Goal: Transaction & Acquisition: Download file/media

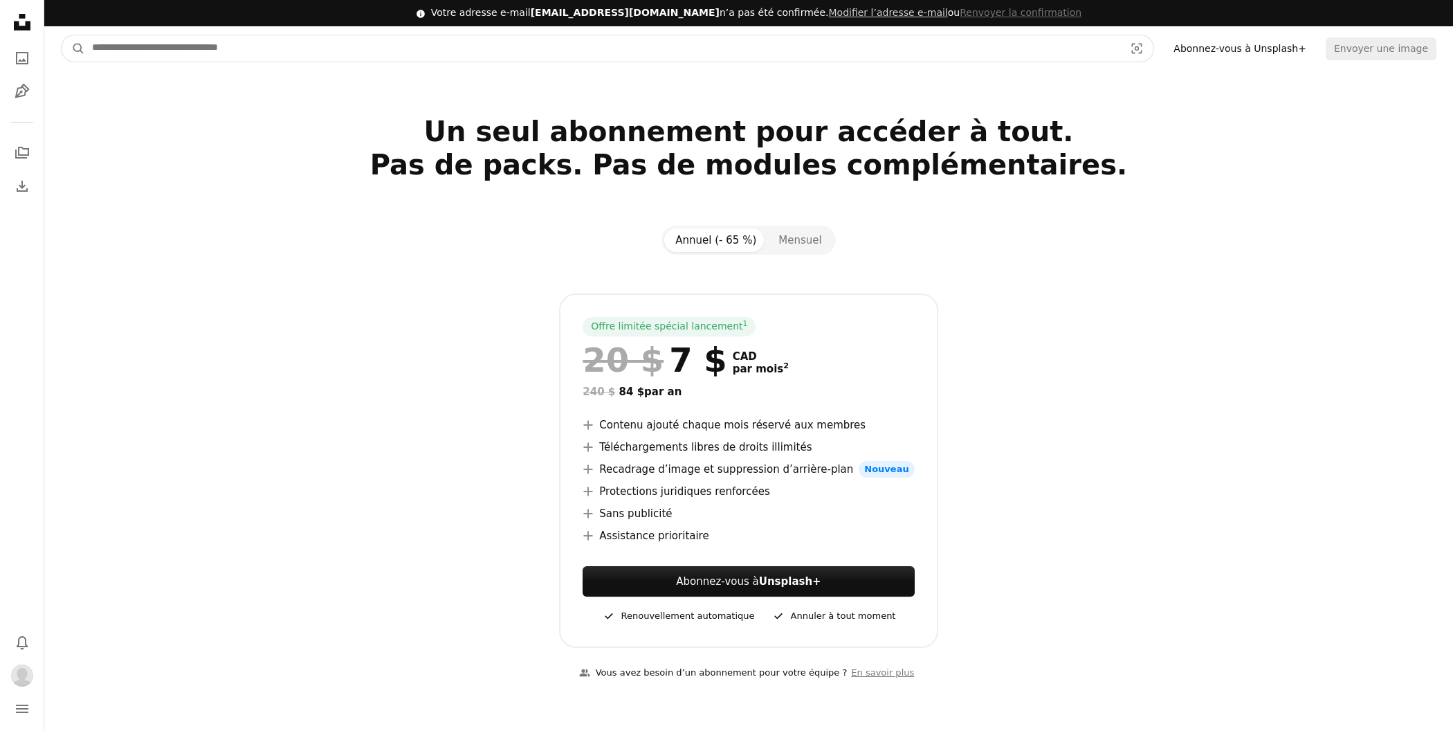
click at [389, 43] on input "Rechercher des visuels sur tout le site" at bounding box center [602, 48] width 1035 height 26
type input "****"
click at [62, 35] on button "A magnifying glass" at bounding box center [74, 48] width 24 height 26
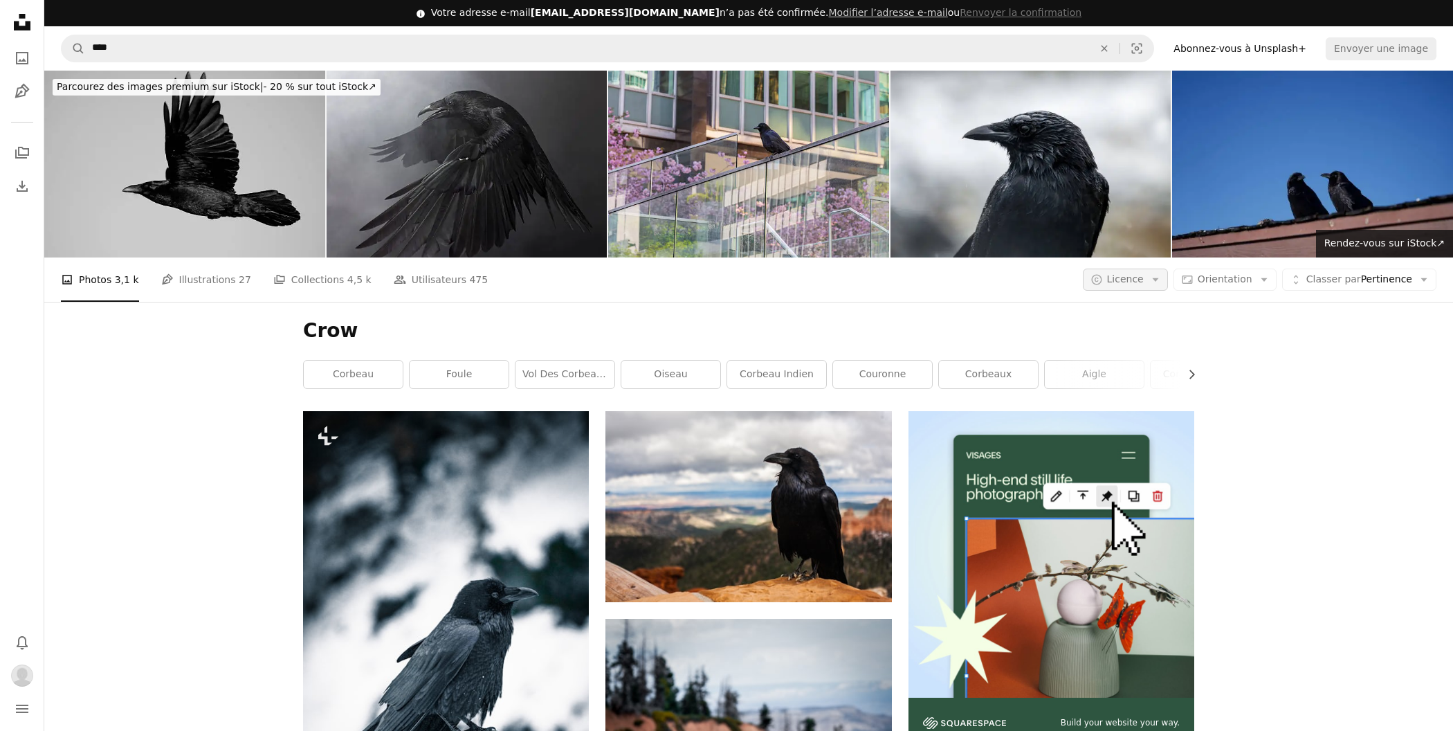
click at [1158, 278] on icon "button" at bounding box center [1155, 279] width 6 height 3
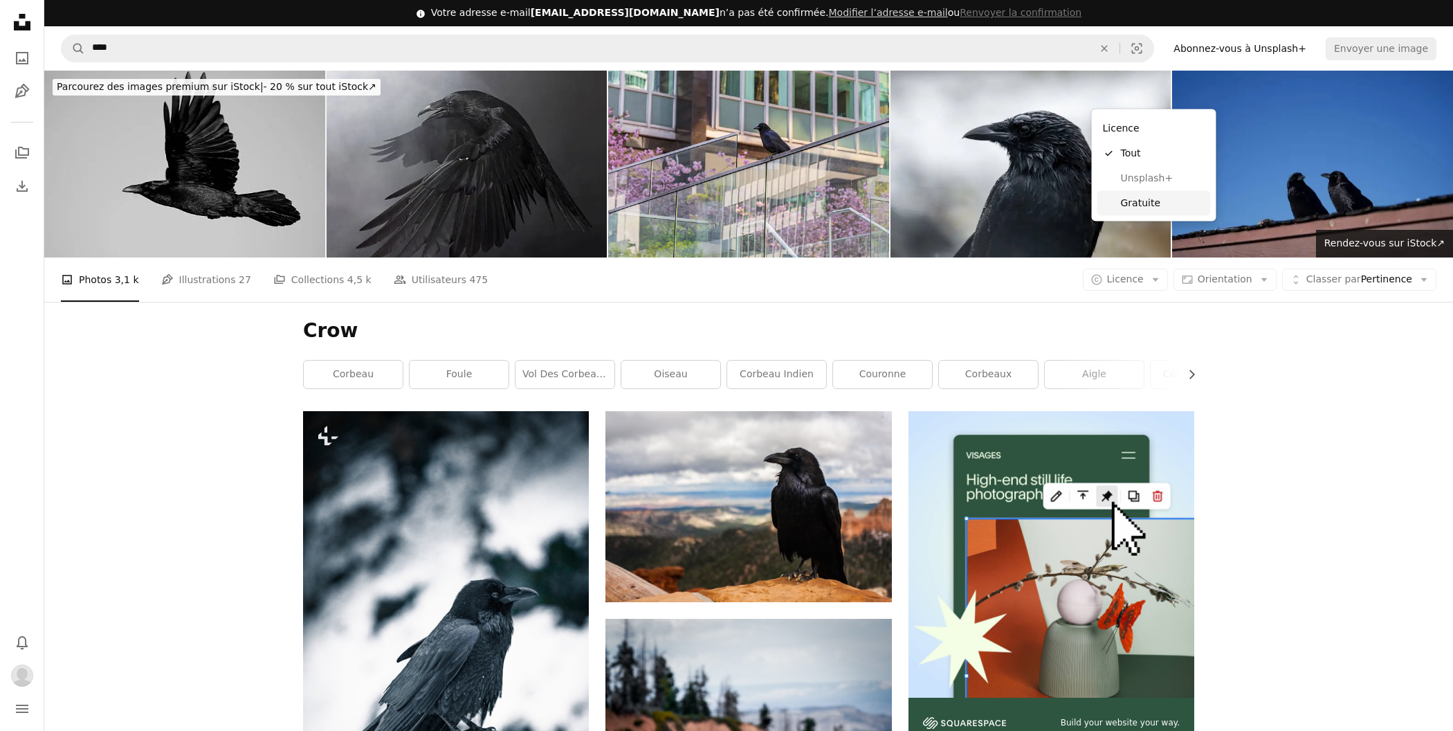
click at [1142, 202] on span "Gratuite" at bounding box center [1163, 203] width 84 height 14
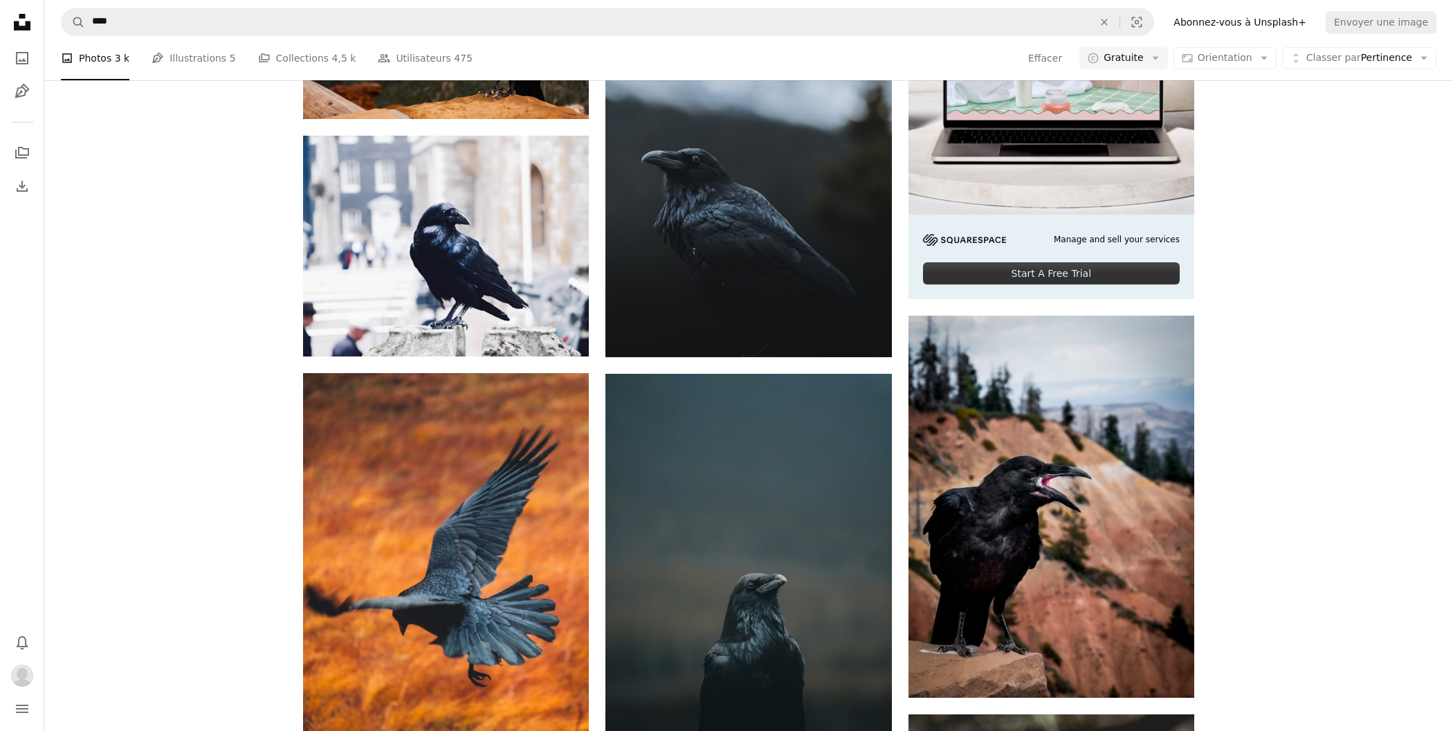
scroll to position [493, 0]
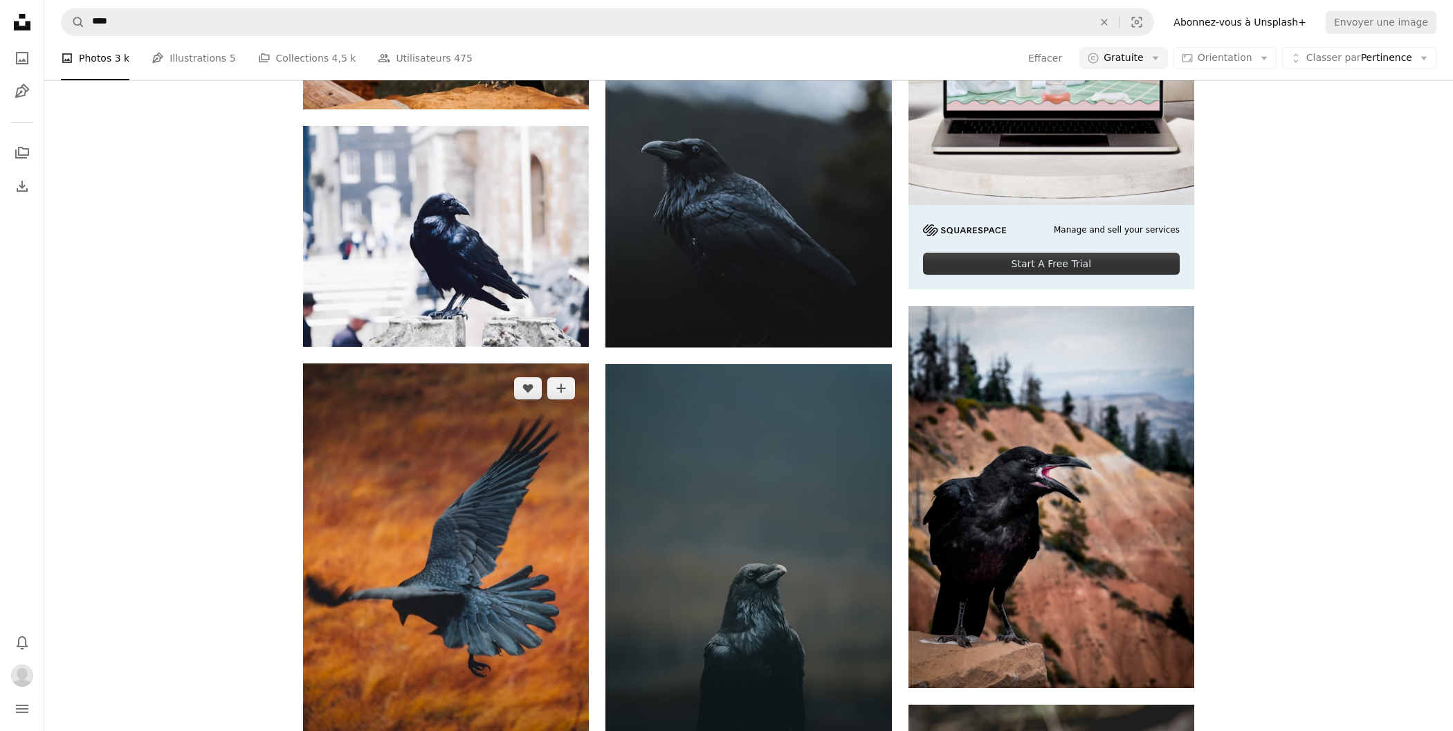
click at [487, 455] on img at bounding box center [446, 577] width 286 height 429
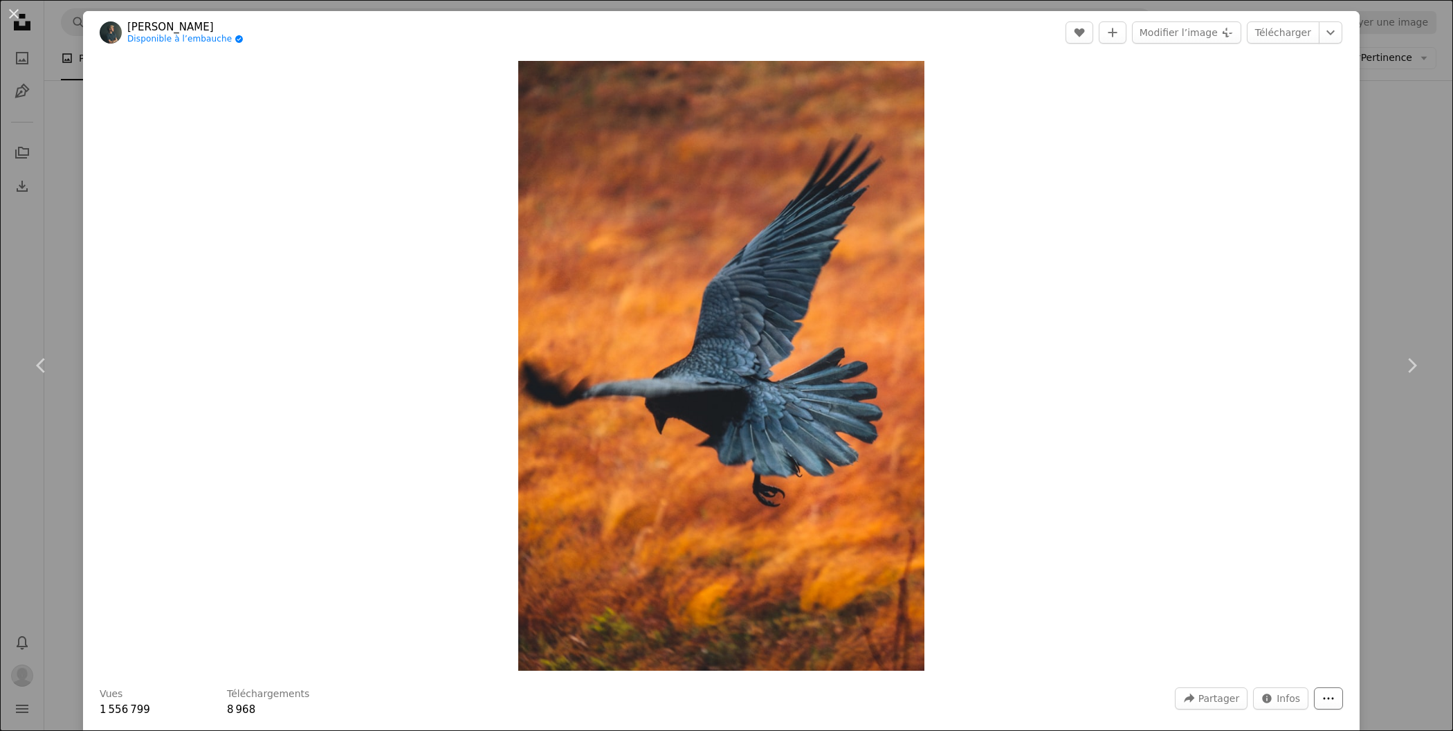
click at [1335, 698] on icon "More Actions" at bounding box center [1329, 698] width 12 height 12
click at [1293, 702] on dialog "An X shape Chevron left Chevron right [PERSON_NAME] Disponible à l’embauche A c…" at bounding box center [726, 365] width 1453 height 731
click at [1293, 702] on span "Infos" at bounding box center [1289, 698] width 24 height 21
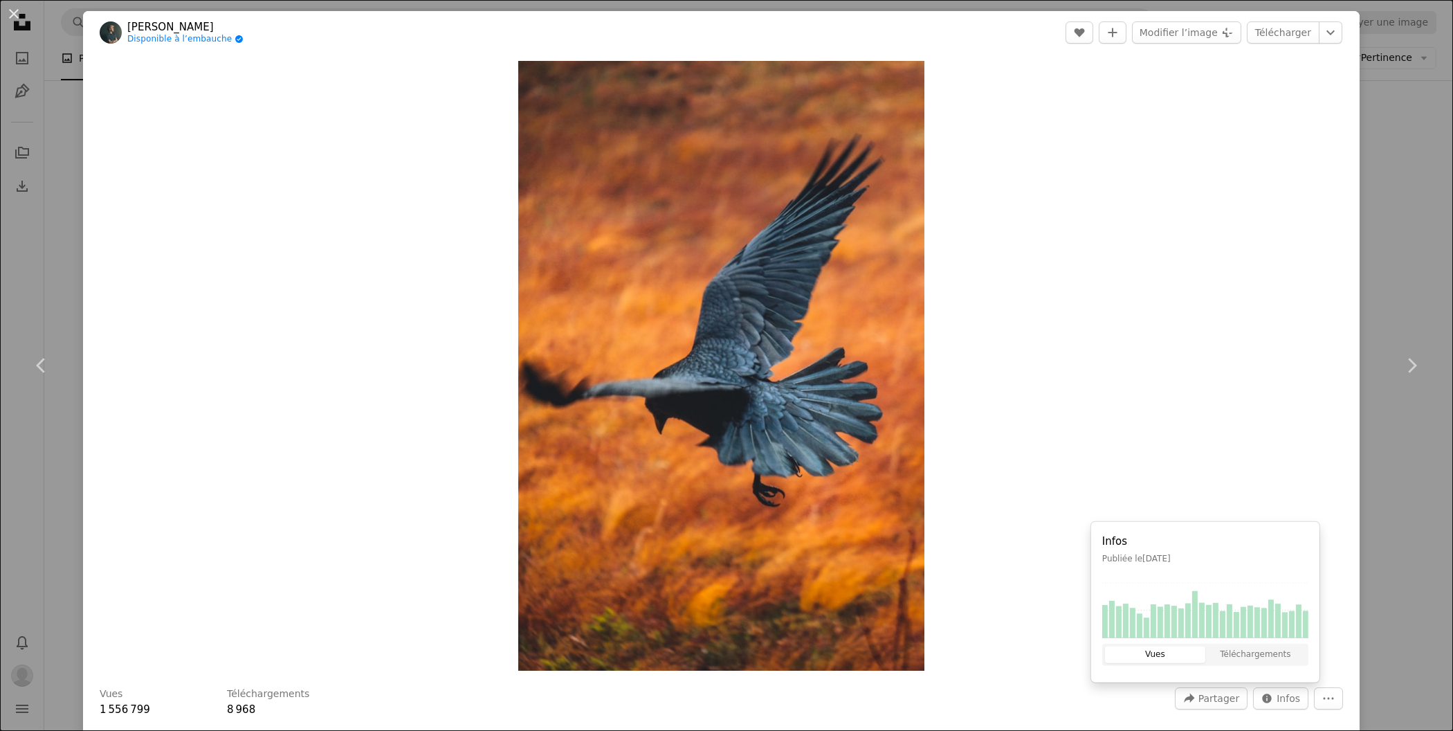
click at [1299, 420] on div "Zoom in" at bounding box center [721, 366] width 1277 height 624
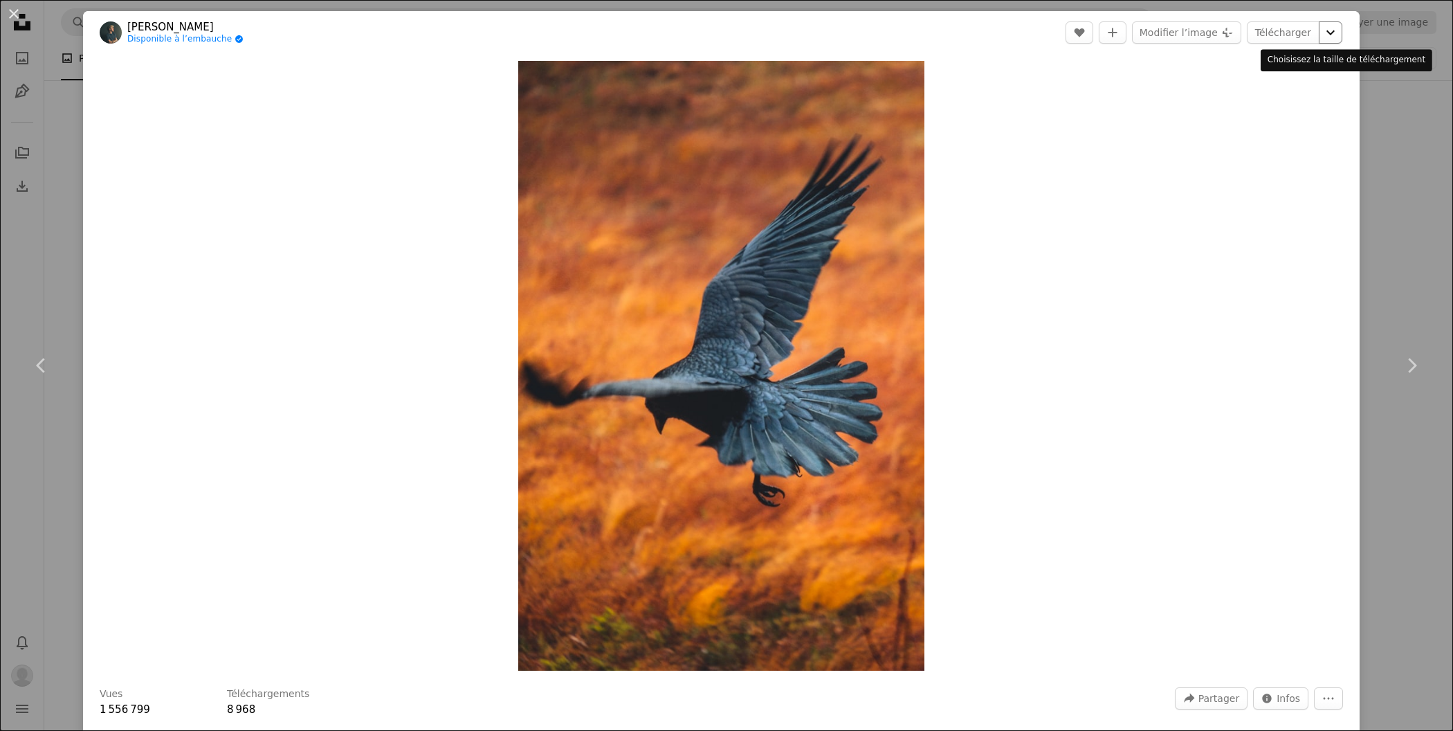
click at [1339, 35] on icon "Chevron down" at bounding box center [1331, 32] width 22 height 17
click at [1079, 419] on dialog "An X shape Chevron left Chevron right [PERSON_NAME] Disponible à l’embauche A c…" at bounding box center [726, 365] width 1453 height 731
click at [1448, 464] on div "An X shape Chevron left Chevron right [PERSON_NAME] Disponible à l’embauche A c…" at bounding box center [726, 365] width 1453 height 731
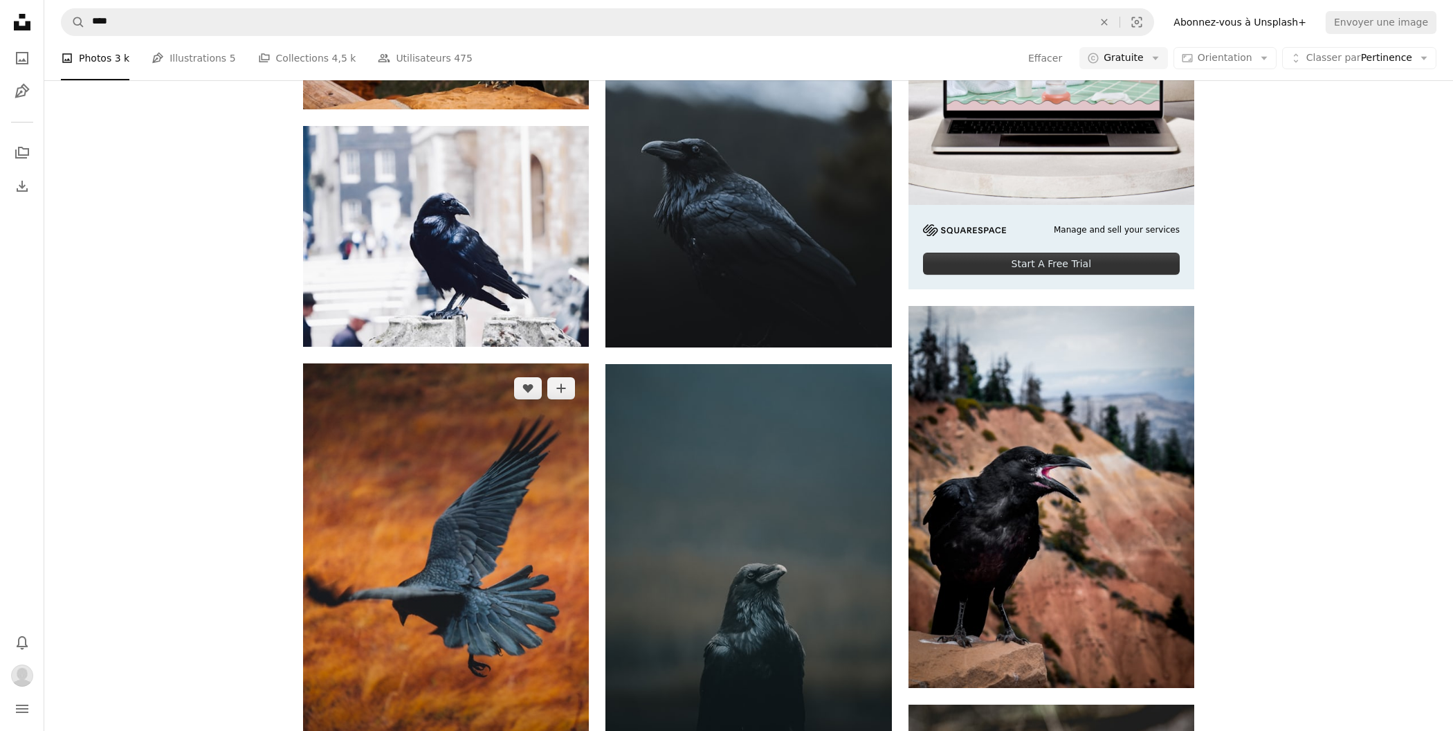
click at [508, 444] on img at bounding box center [446, 577] width 286 height 429
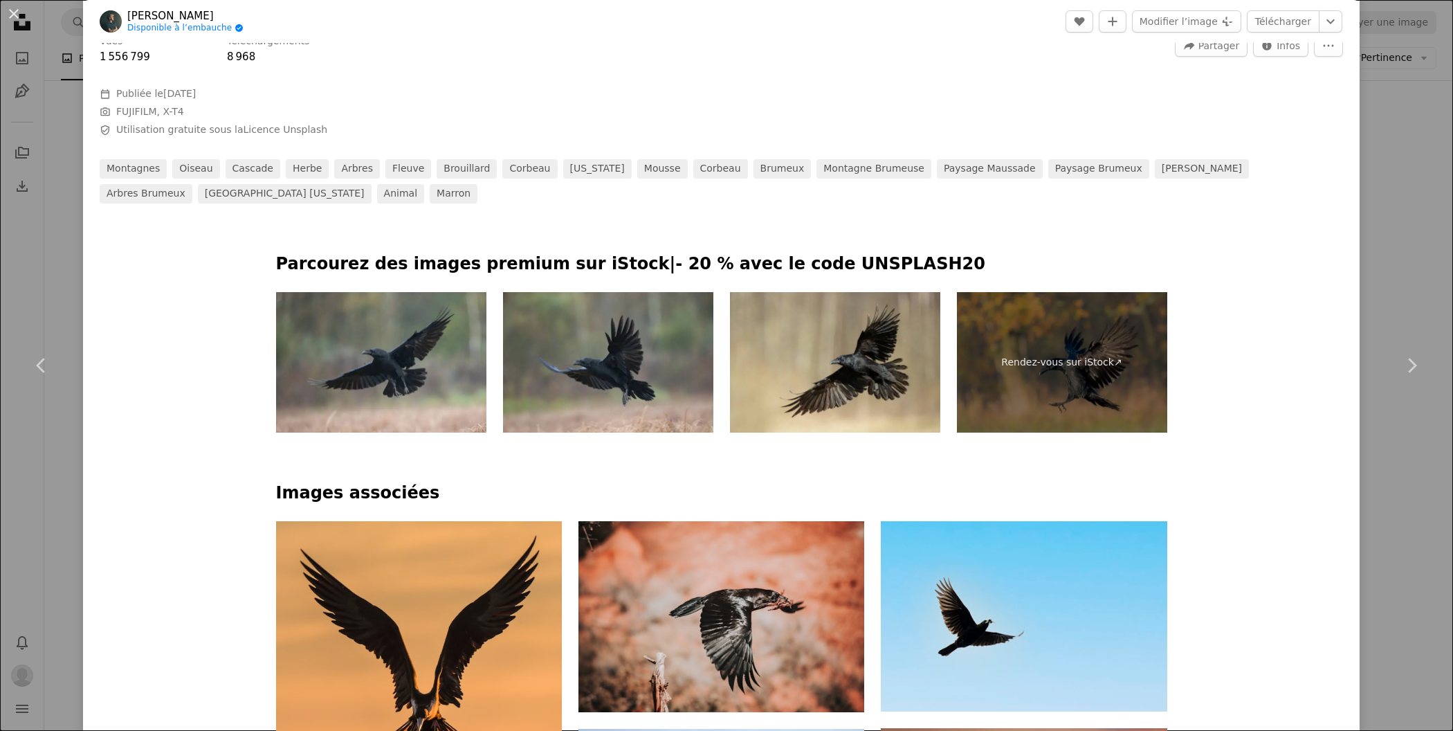
scroll to position [651, 0]
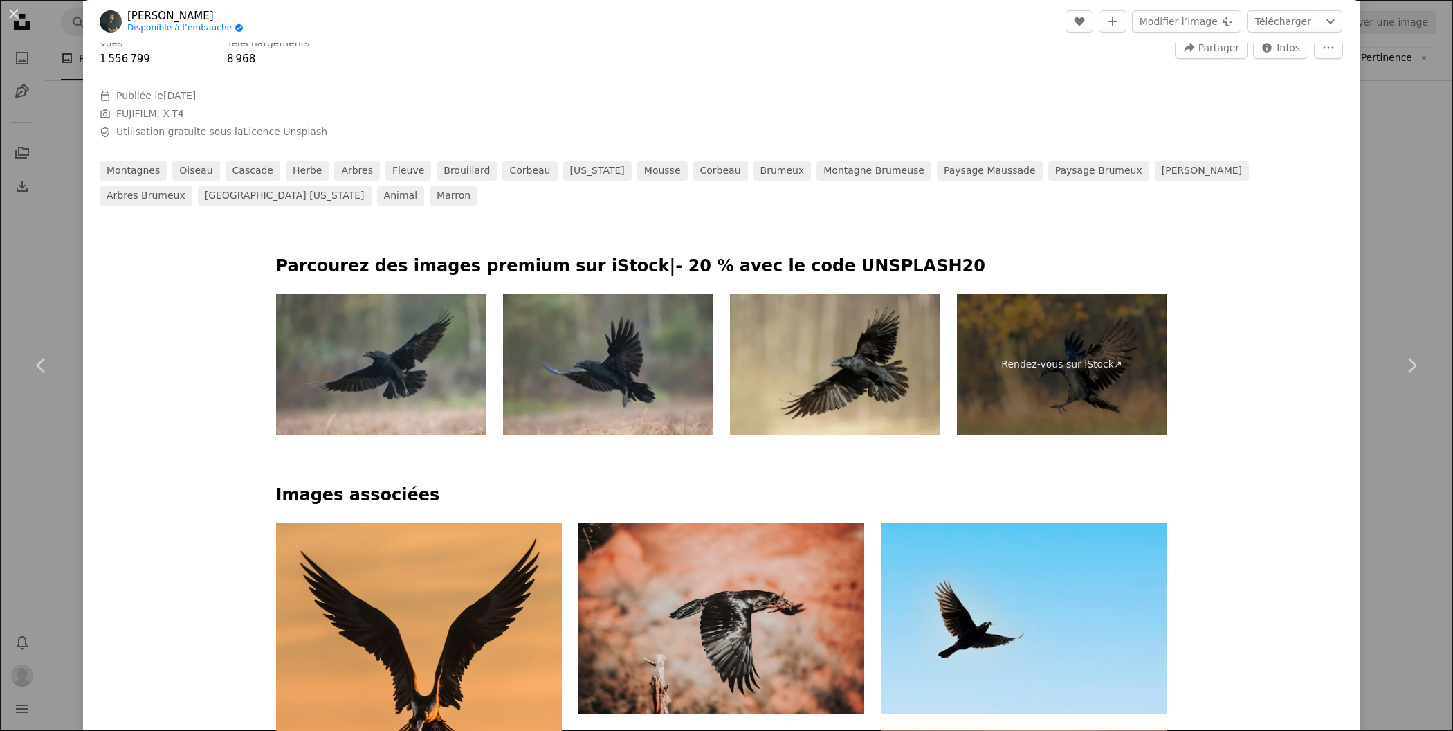
click at [227, 137] on span "Utilisation gratuite sous la Licence Unsplash" at bounding box center [221, 132] width 211 height 14
click at [282, 133] on link "Licence Unsplash" at bounding box center [286, 131] width 84 height 11
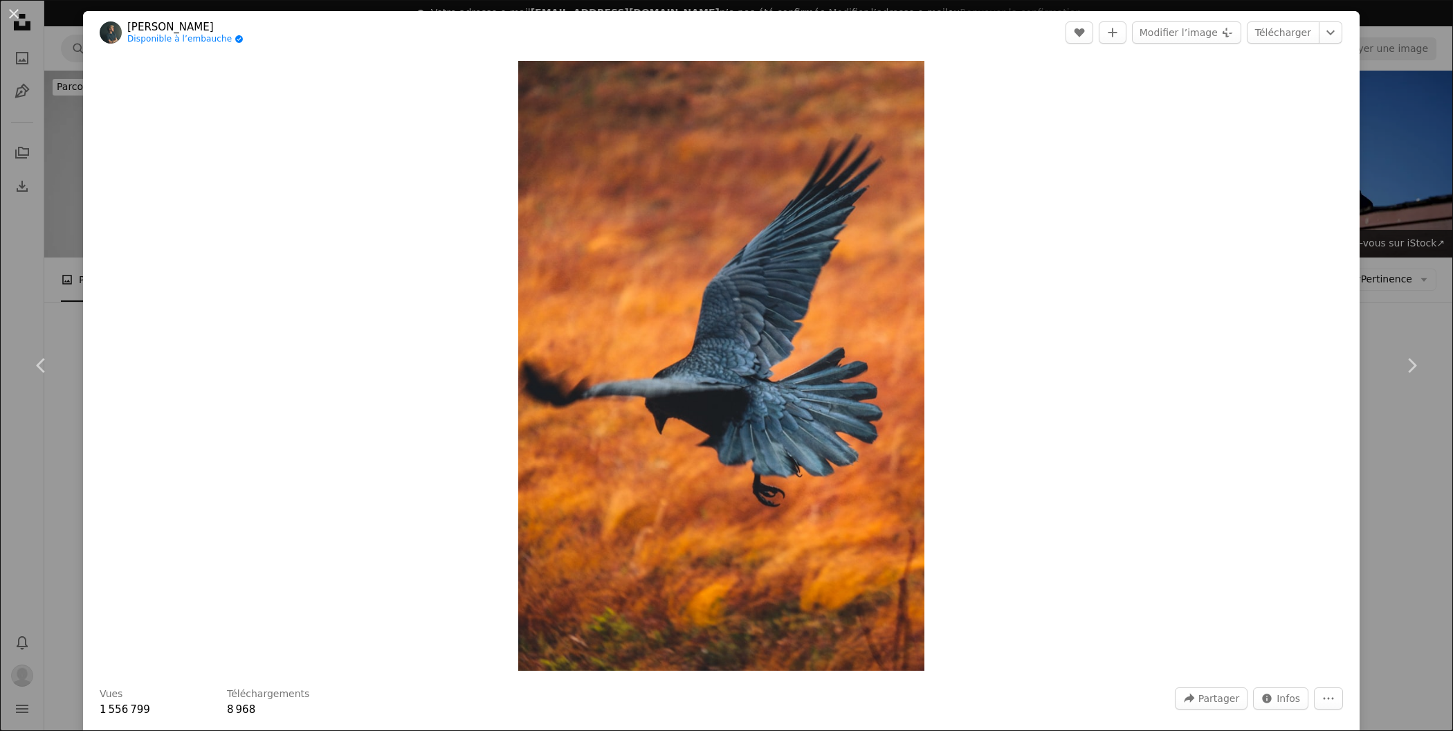
scroll to position [493, 0]
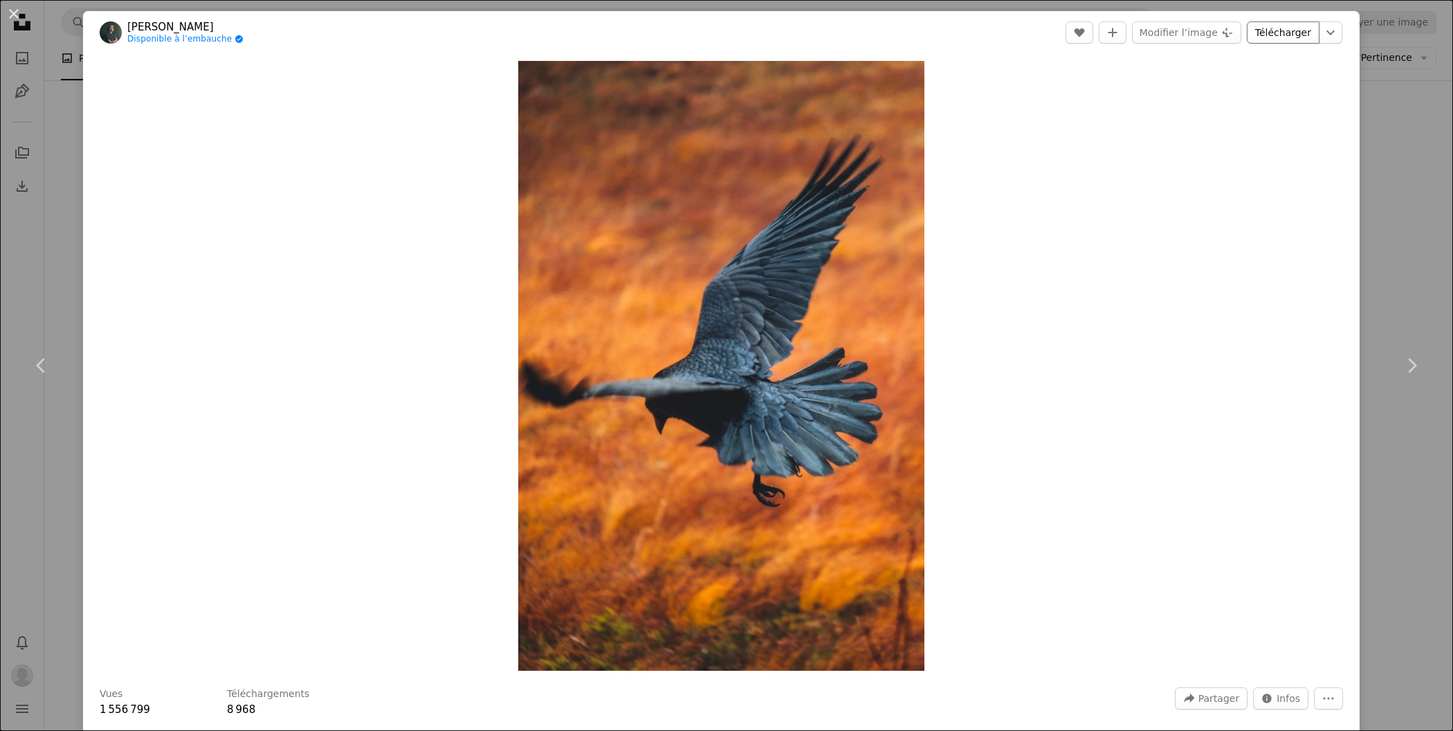
click at [1280, 30] on link "Télécharger" at bounding box center [1283, 32] width 73 height 22
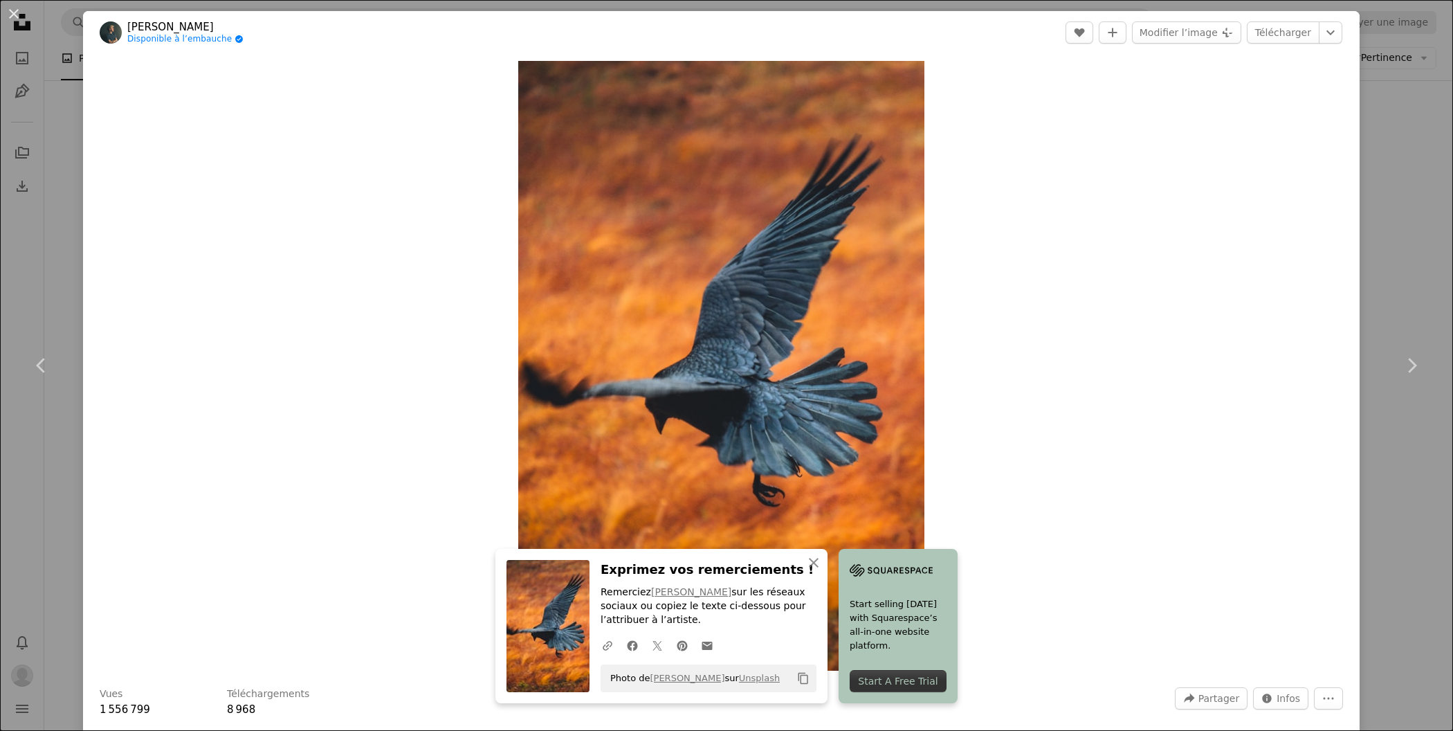
click at [1290, 193] on div "Zoom in" at bounding box center [721, 366] width 1277 height 624
click at [1341, 31] on icon "Chevron down" at bounding box center [1331, 32] width 22 height 17
click at [1287, 157] on span "( 6280 x 9420 )" at bounding box center [1316, 152] width 69 height 11
click at [1424, 237] on div "An X shape Chevron left Chevron right An X shape Fermer Exprimez vos remercieme…" at bounding box center [726, 365] width 1453 height 731
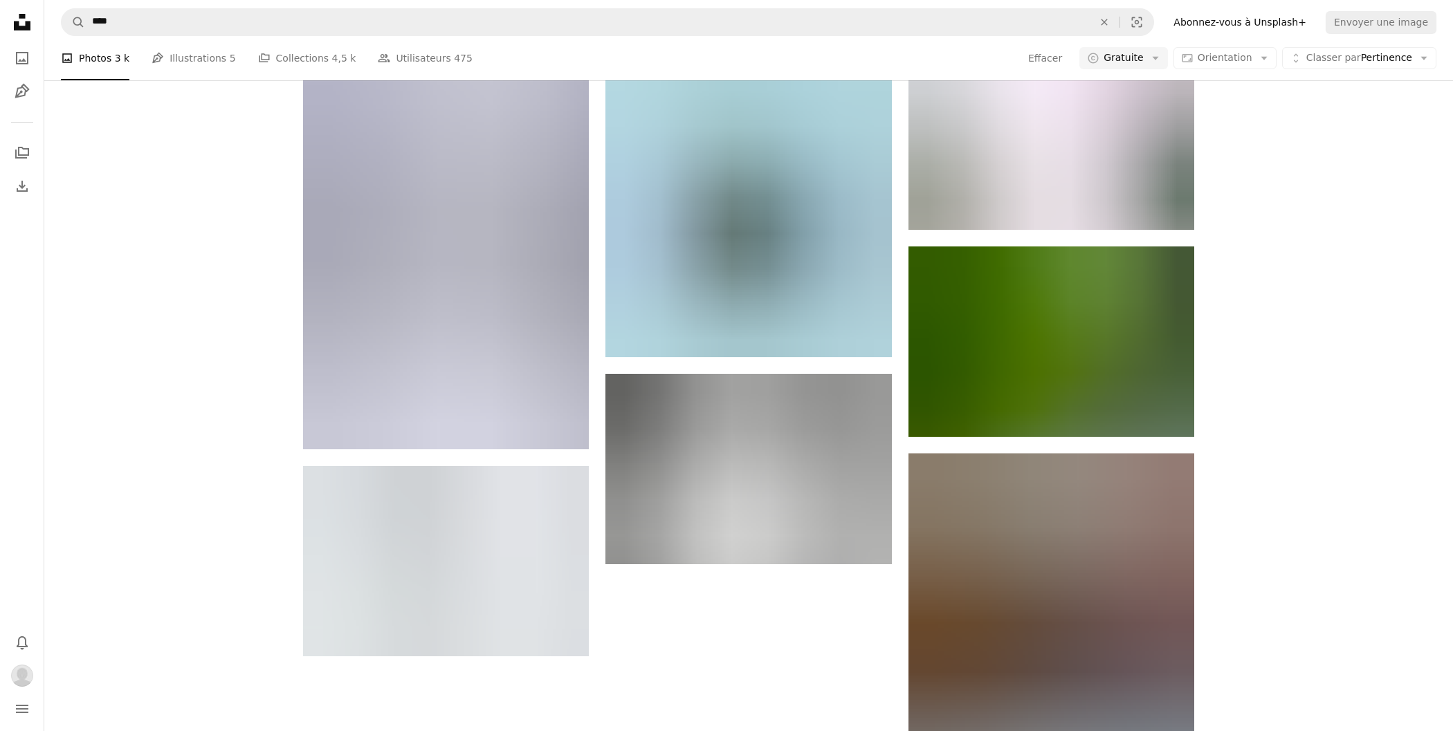
scroll to position [1871, 0]
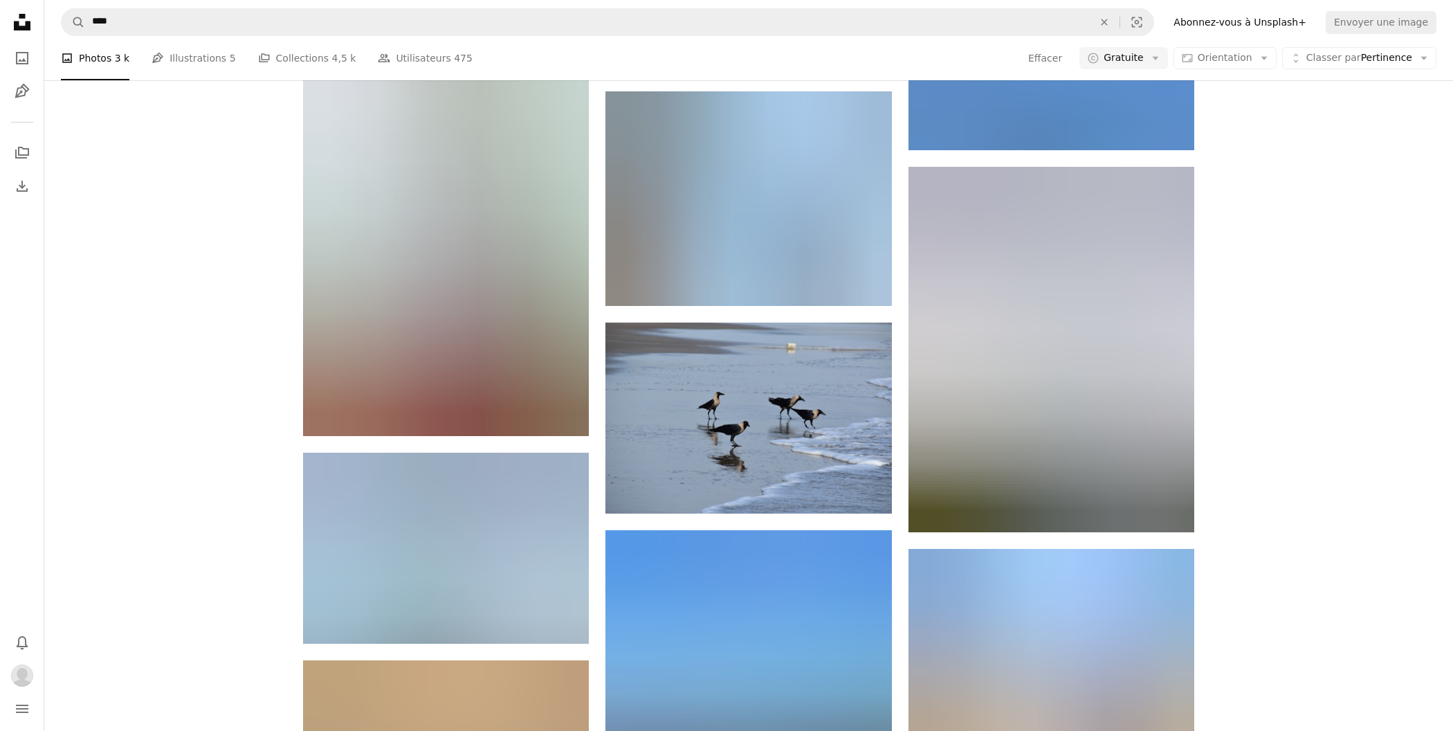
scroll to position [23605, 0]
